Goal: Task Accomplishment & Management: Use online tool/utility

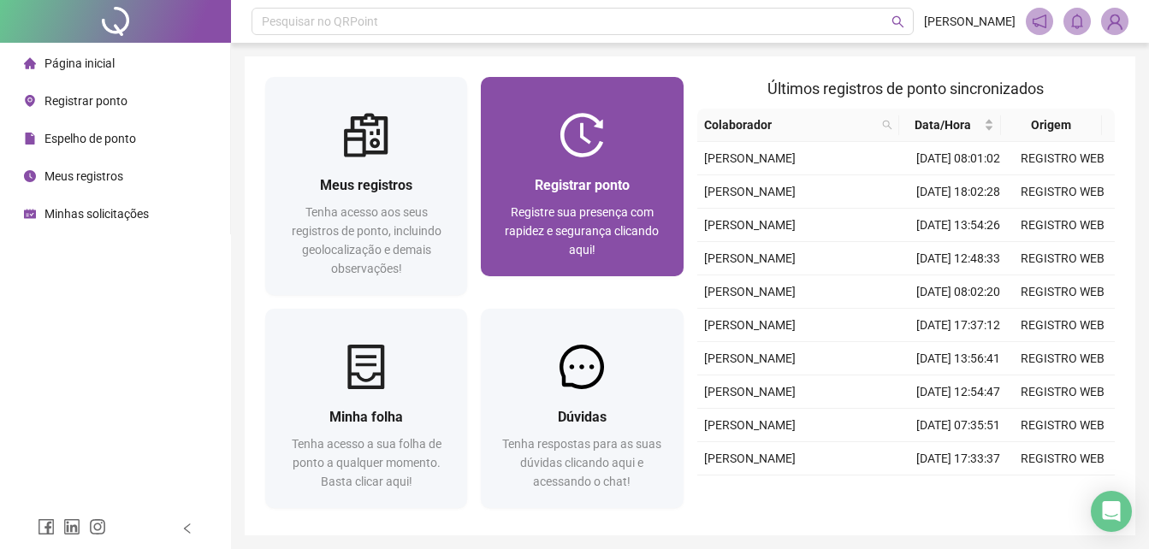
click at [609, 165] on div "Registrar ponto Registre sua presença com rapidez e segurança clicando aqui!" at bounding box center [582, 216] width 202 height 119
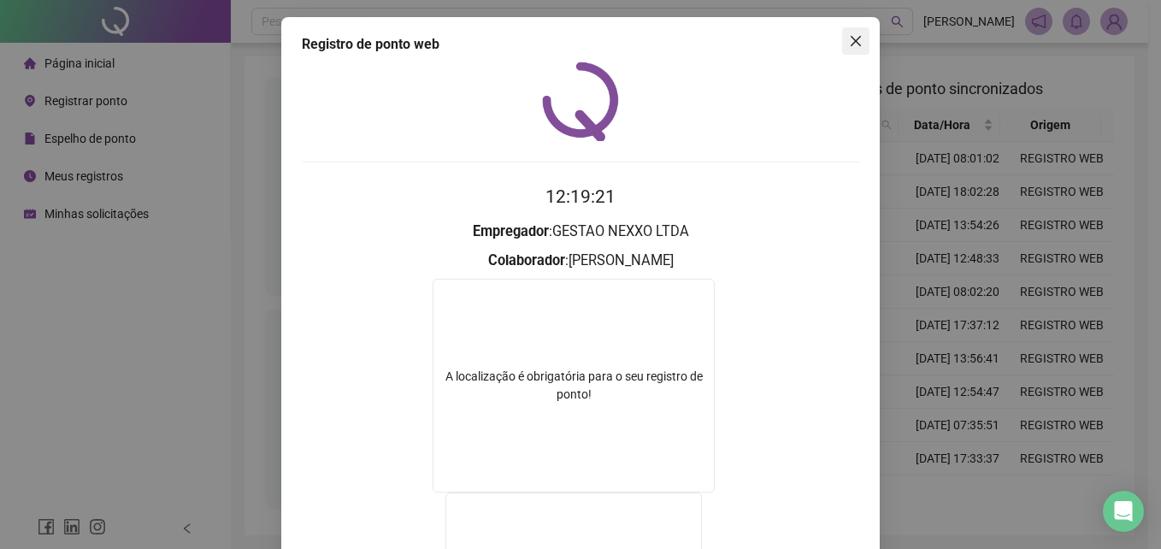
click at [851, 39] on icon "close" at bounding box center [856, 41] width 10 height 10
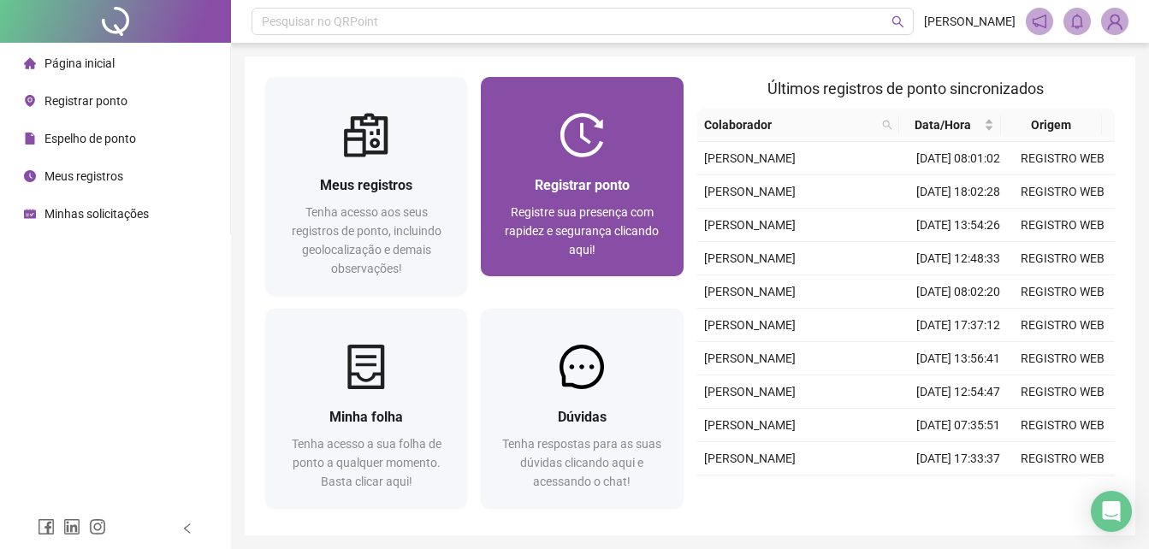
click at [575, 185] on span "Registrar ponto" at bounding box center [581, 185] width 95 height 16
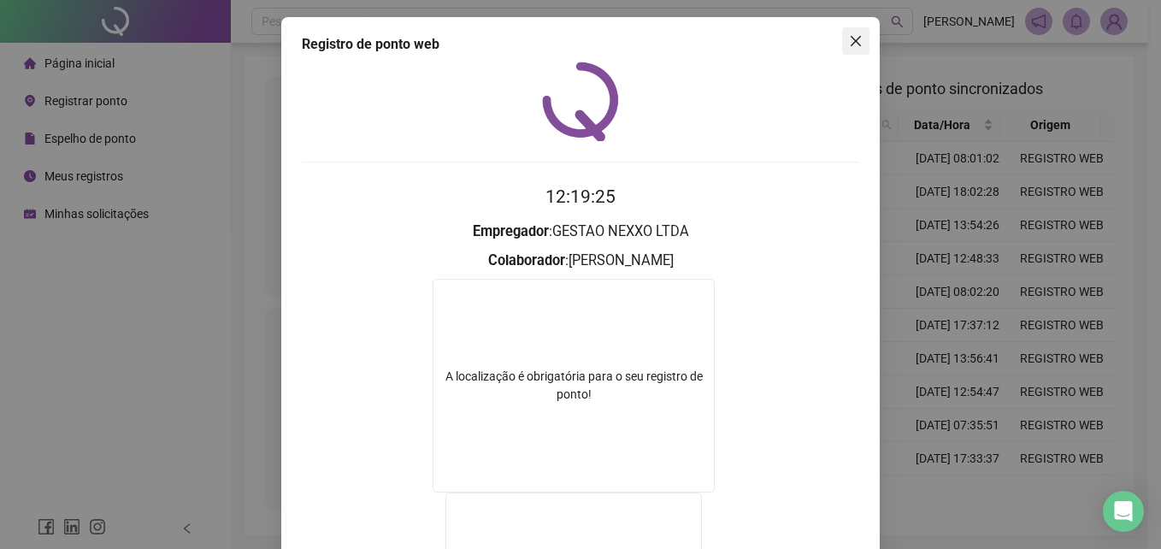
click at [849, 45] on icon "close" at bounding box center [856, 41] width 14 height 14
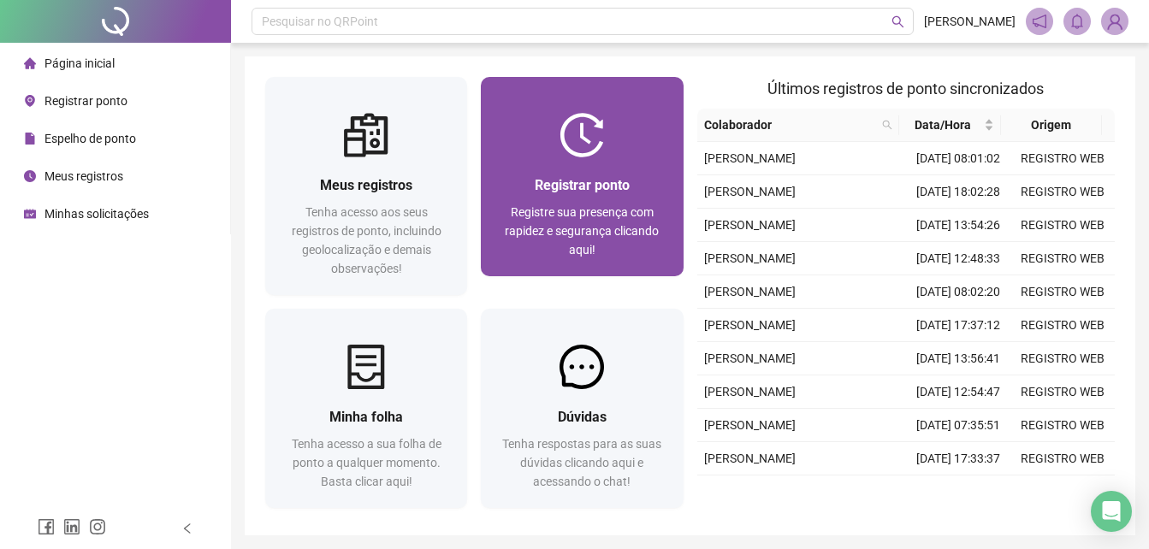
click at [557, 218] on span "Registre sua presença com rapidez e segurança clicando aqui!" at bounding box center [582, 230] width 154 height 51
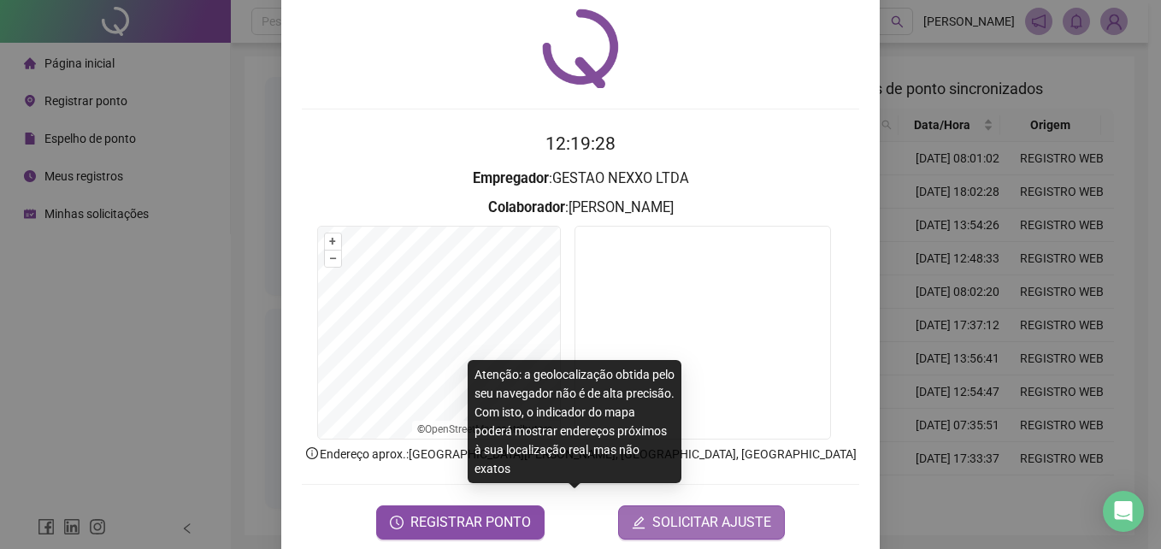
scroll to position [81, 0]
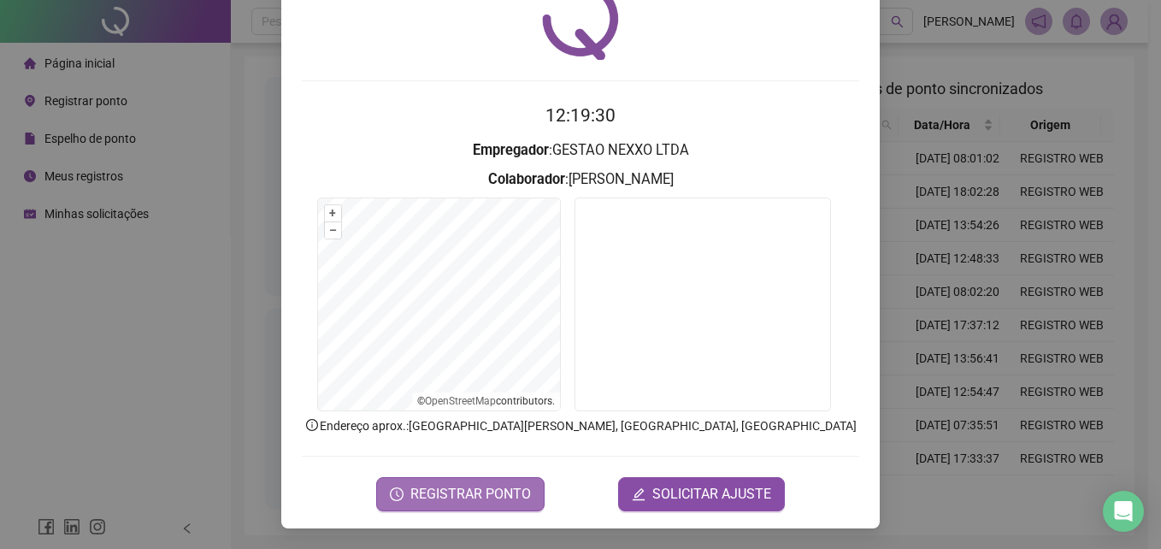
click at [478, 497] on span "REGISTRAR PONTO" at bounding box center [470, 494] width 121 height 21
